Goal: Information Seeking & Learning: Learn about a topic

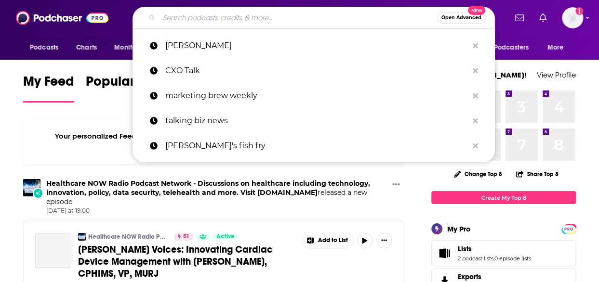
click at [188, 14] on input "Search podcasts, credits, & more..." at bounding box center [298, 17] width 278 height 15
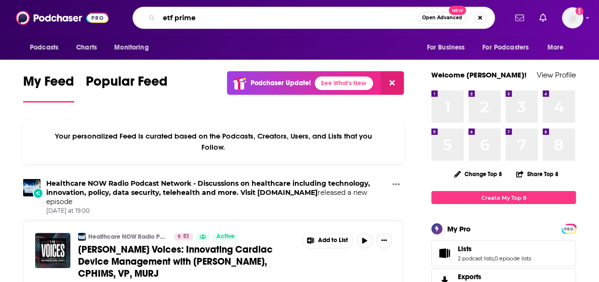
type input "etf prime"
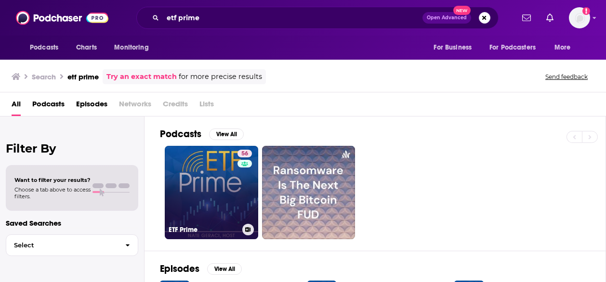
click at [206, 194] on link "56 ETF Prime" at bounding box center [212, 193] width 94 height 94
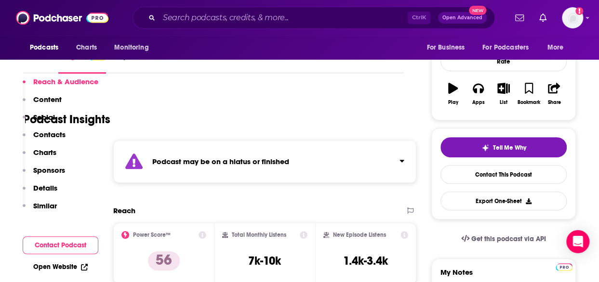
scroll to position [196, 0]
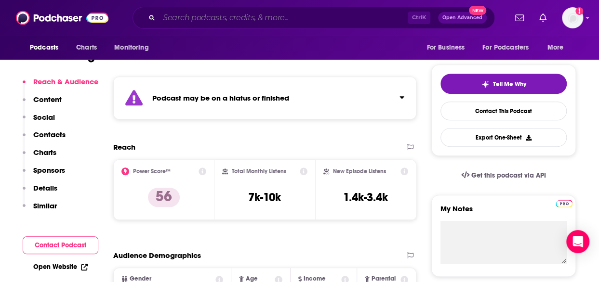
click at [223, 17] on input "Search podcasts, credits, & more..." at bounding box center [283, 17] width 249 height 15
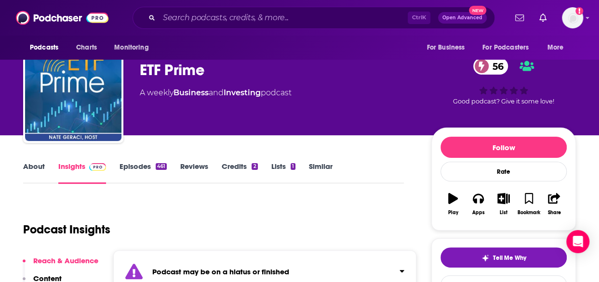
scroll to position [0, 0]
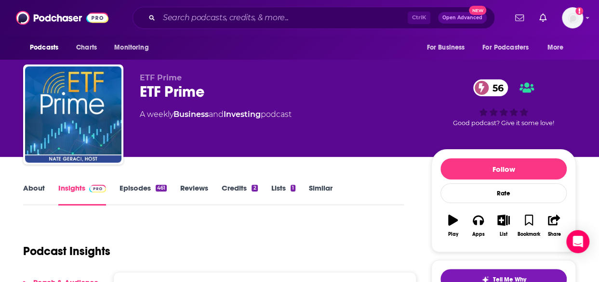
click at [133, 192] on link "Episodes 461" at bounding box center [143, 195] width 47 height 22
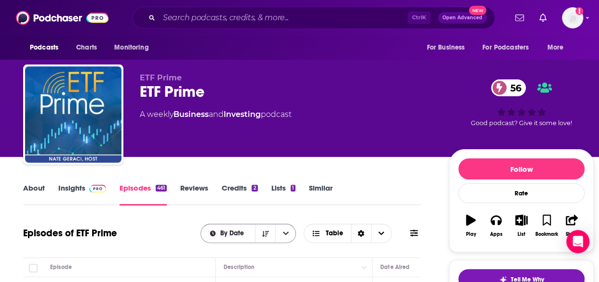
scroll to position [78, 0]
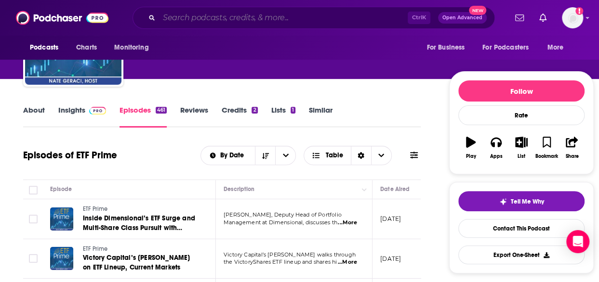
click at [211, 21] on input "Search podcasts, credits, & more..." at bounding box center [283, 17] width 249 height 15
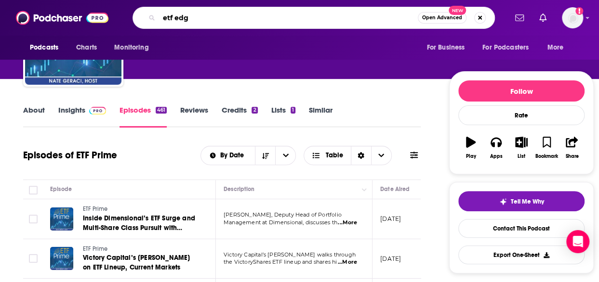
type input "etf edge"
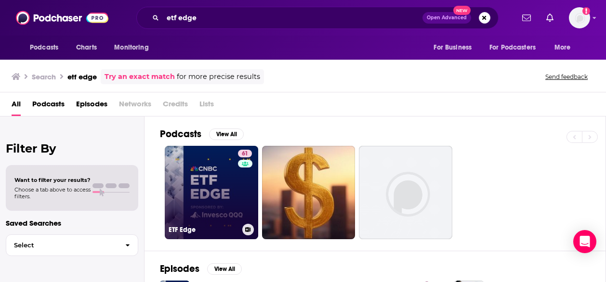
click at [193, 195] on link "61 ETF Edge" at bounding box center [212, 193] width 94 height 94
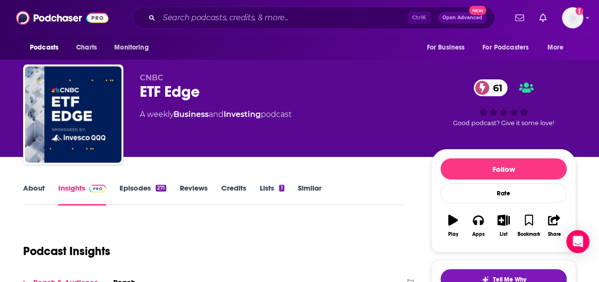
click at [37, 191] on link "About" at bounding box center [34, 195] width 22 height 22
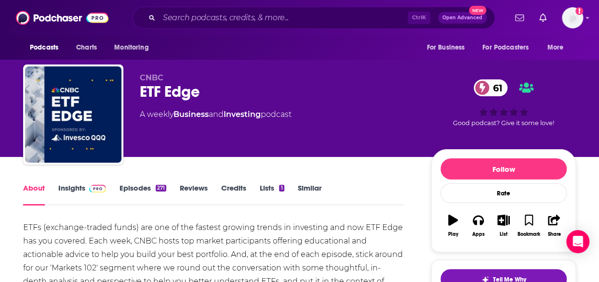
click at [76, 188] on link "Insights" at bounding box center [82, 195] width 48 height 22
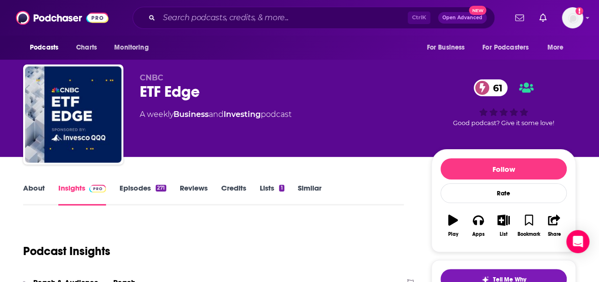
click at [123, 195] on link "Episodes 271" at bounding box center [143, 195] width 47 height 22
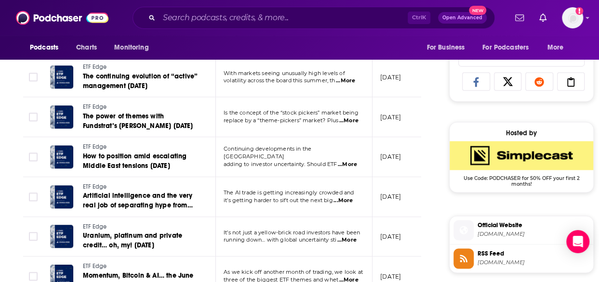
scroll to position [621, 0]
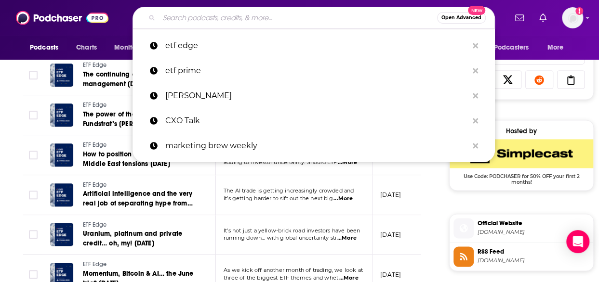
click at [222, 20] on input "Search podcasts, credits, & more..." at bounding box center [298, 17] width 278 height 15
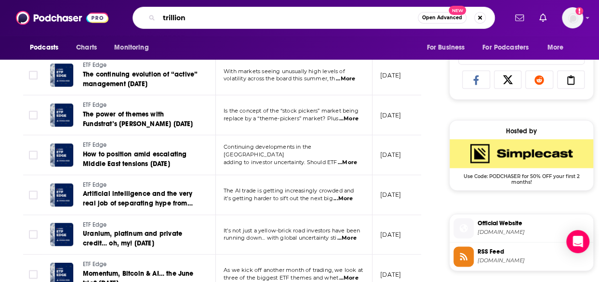
type input "trillions"
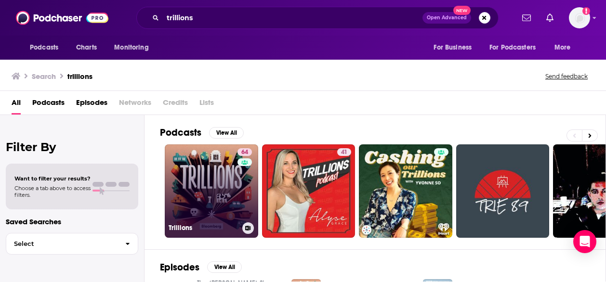
click at [199, 181] on link "64 Trillions" at bounding box center [212, 192] width 94 height 94
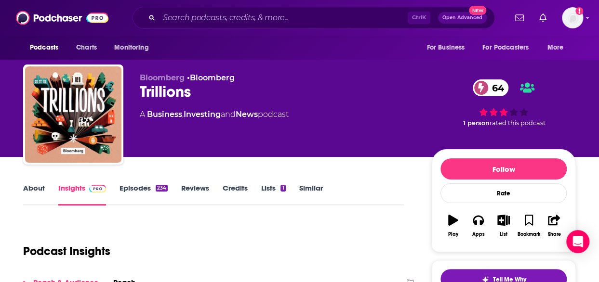
click at [140, 185] on link "Episodes 234" at bounding box center [144, 195] width 48 height 22
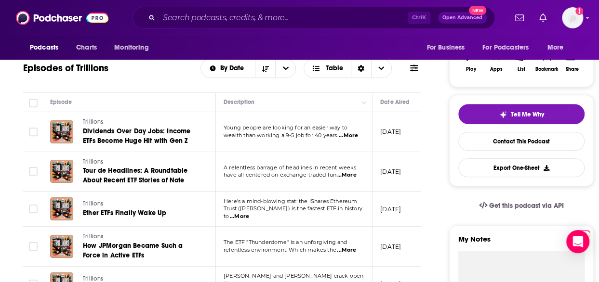
scroll to position [178, 0]
